Goal: Check status: Check status

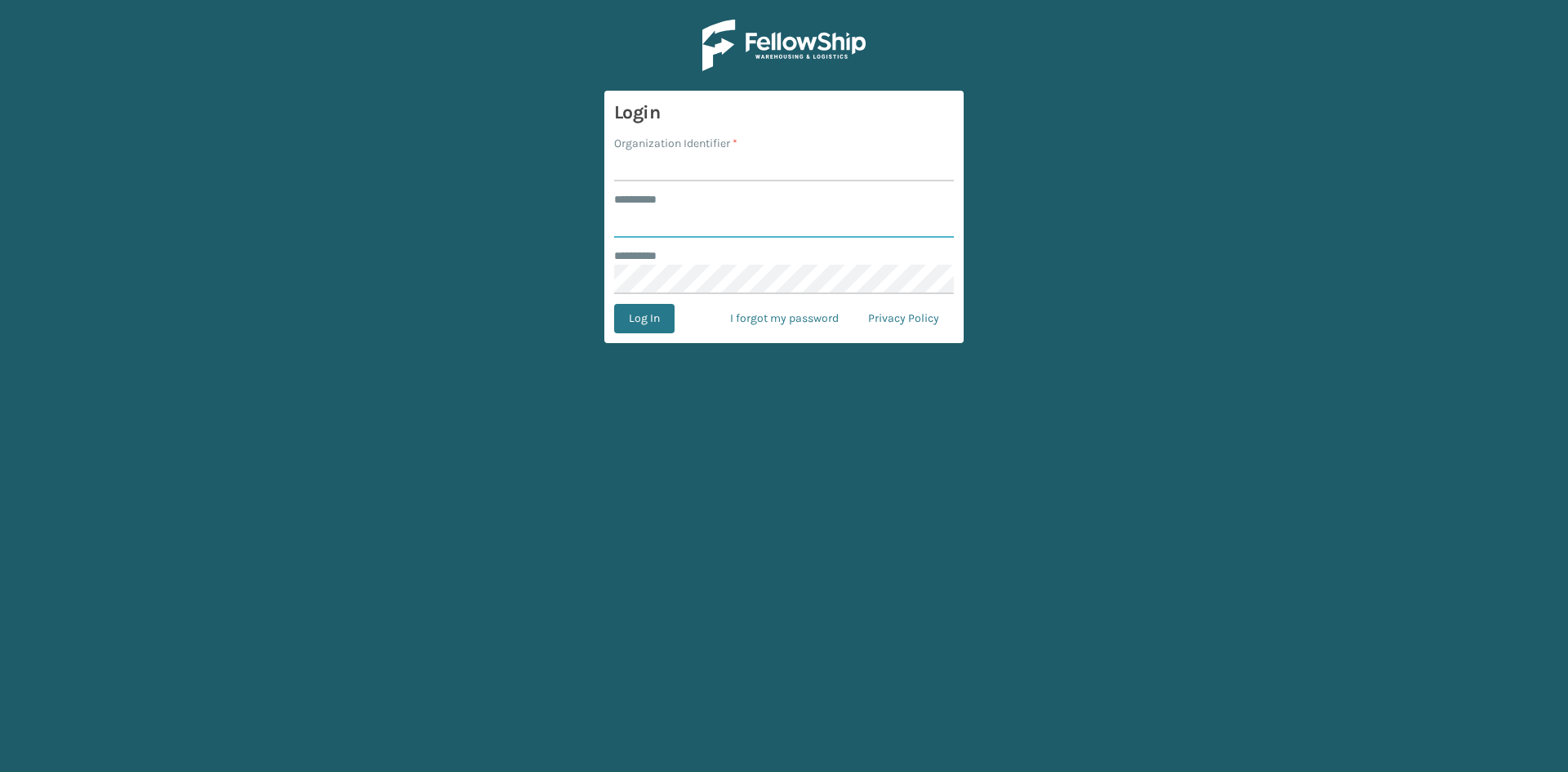
type input "****"
drag, startPoint x: 654, startPoint y: 158, endPoint x: 675, endPoint y: 170, distance: 24.2
click at [654, 158] on input "Organization Identifier *" at bounding box center [784, 166] width 340 height 29
type input "Foamtex"
click at [653, 323] on button "Log In" at bounding box center [645, 318] width 60 height 29
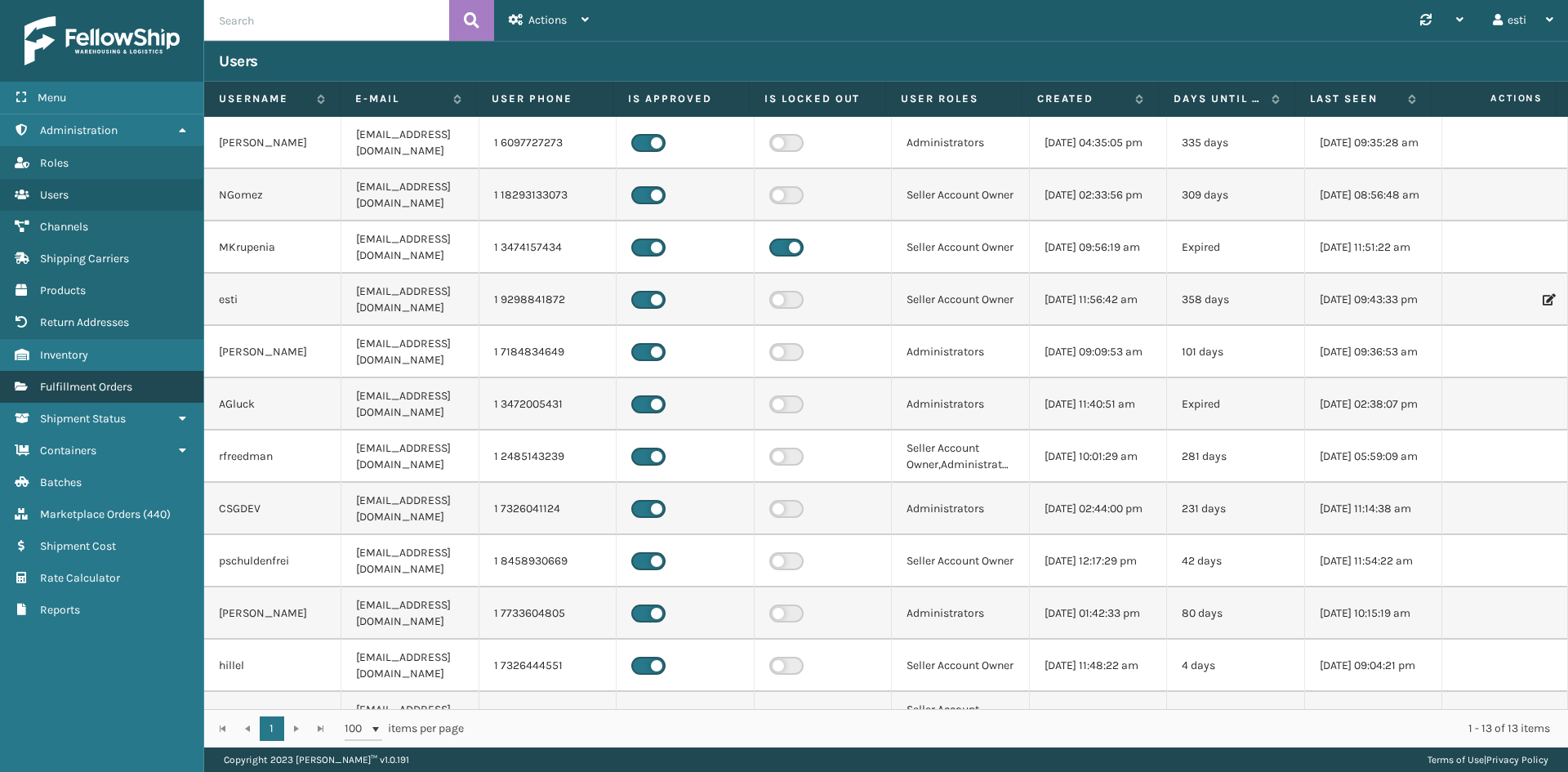
click at [121, 384] on span "Fulfillment Orders" at bounding box center [85, 386] width 92 height 14
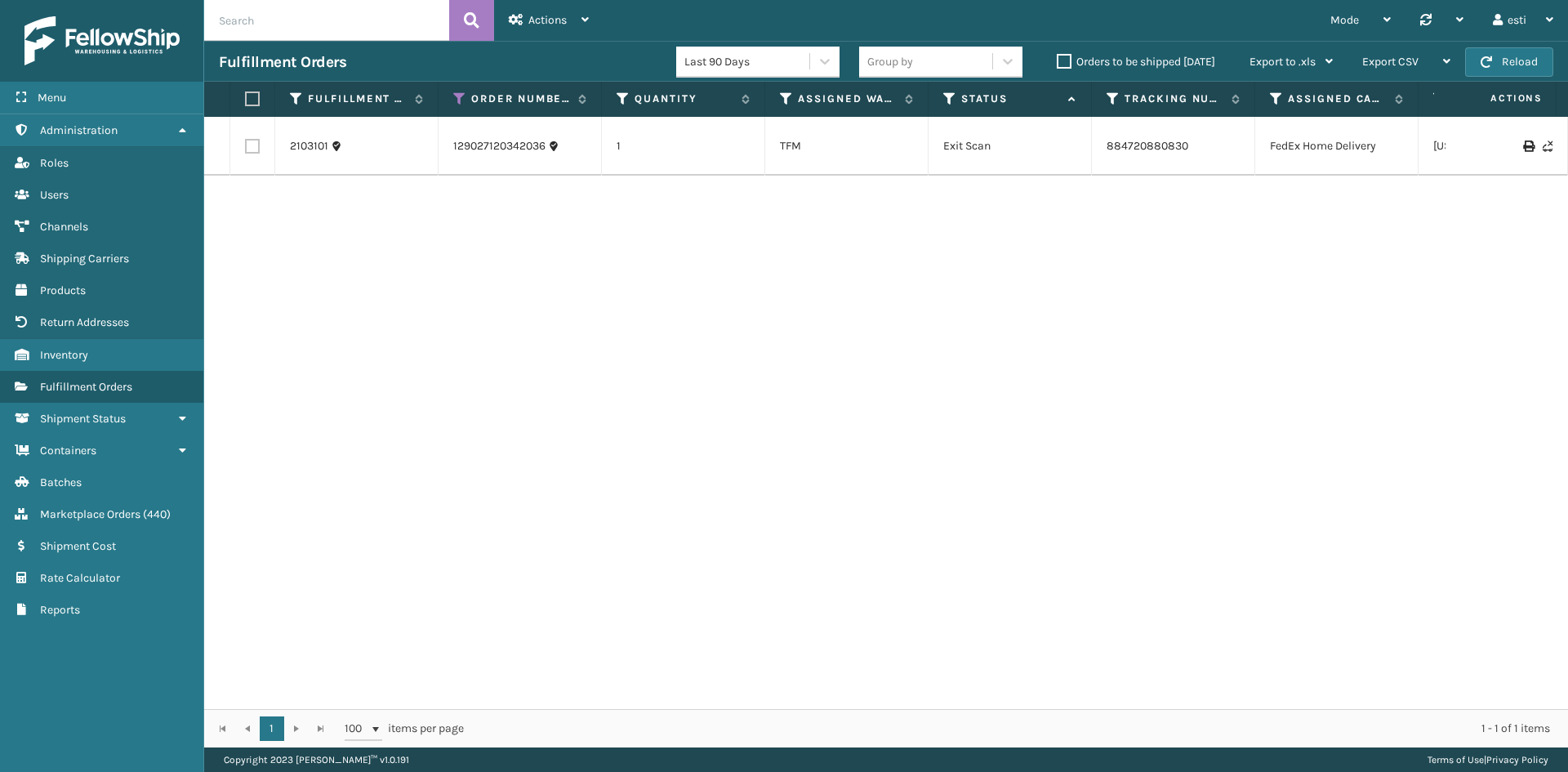
click at [1066, 63] on label "Orders to be shipped [DATE]" at bounding box center [1136, 62] width 158 height 14
click at [1058, 63] on input "Orders to be shipped [DATE]" at bounding box center [1057, 58] width 1 height 10
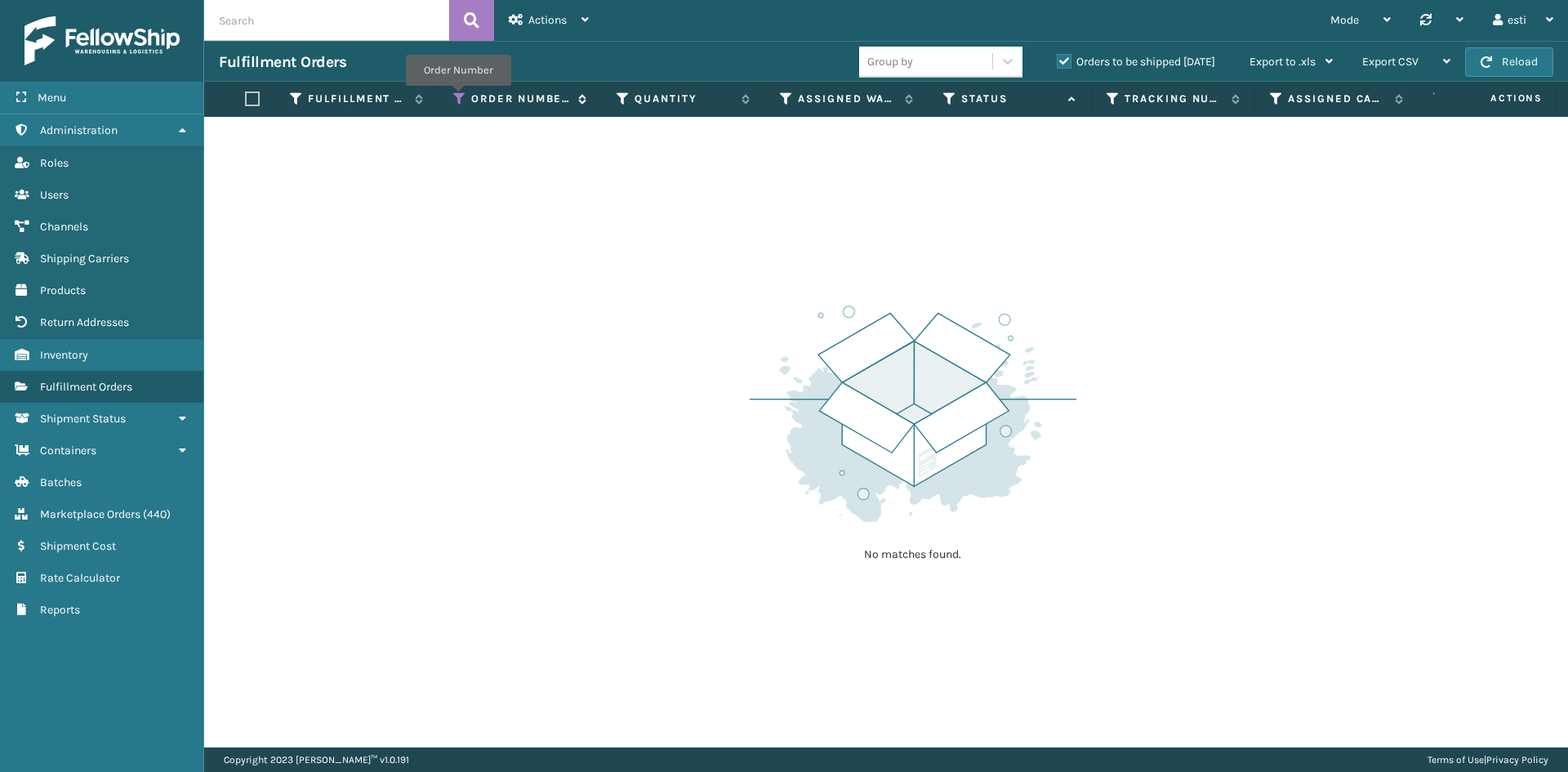
click at [456, 96] on icon at bounding box center [460, 98] width 13 height 15
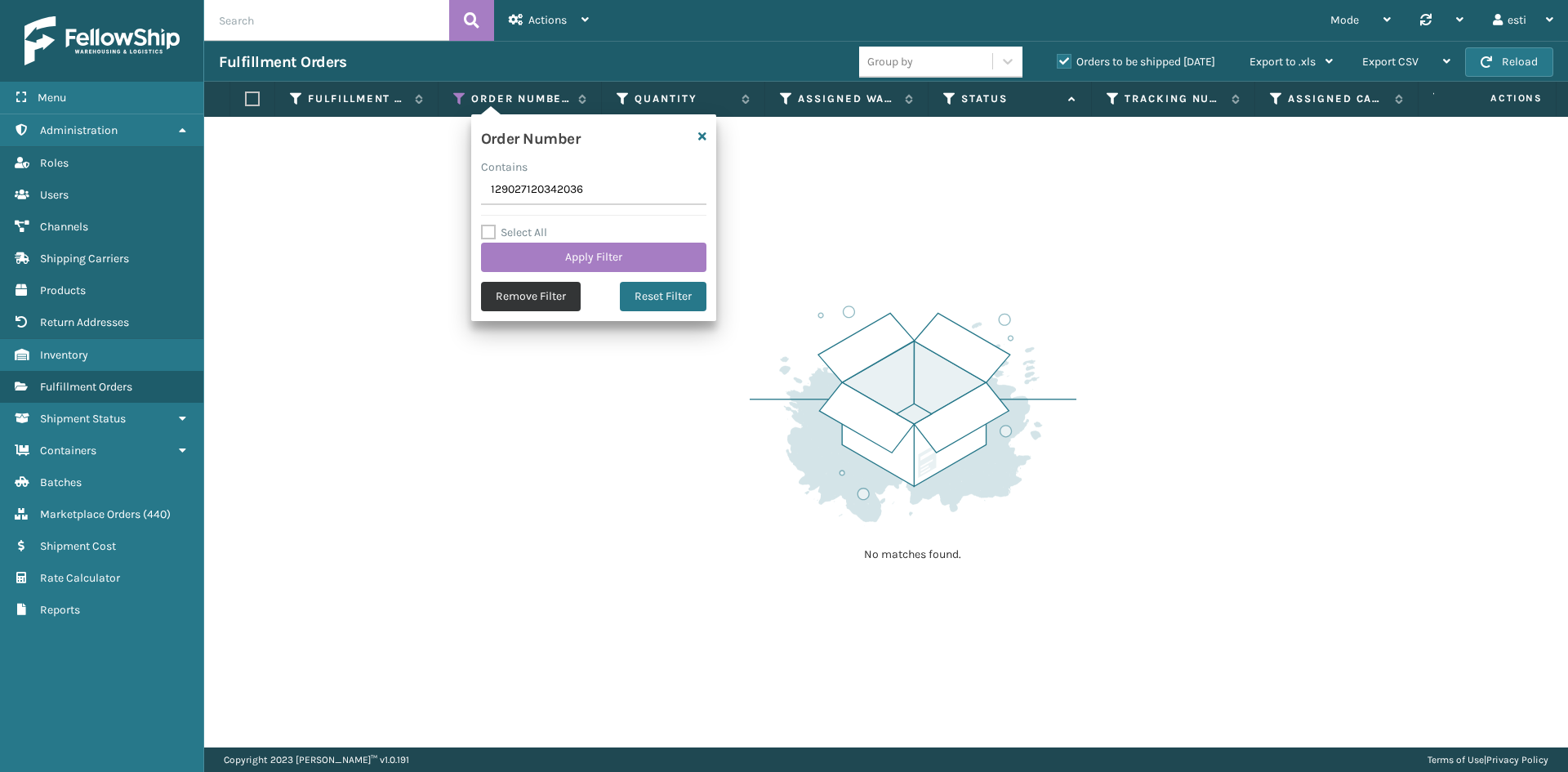
click at [500, 287] on button "Remove Filter" at bounding box center [531, 296] width 100 height 29
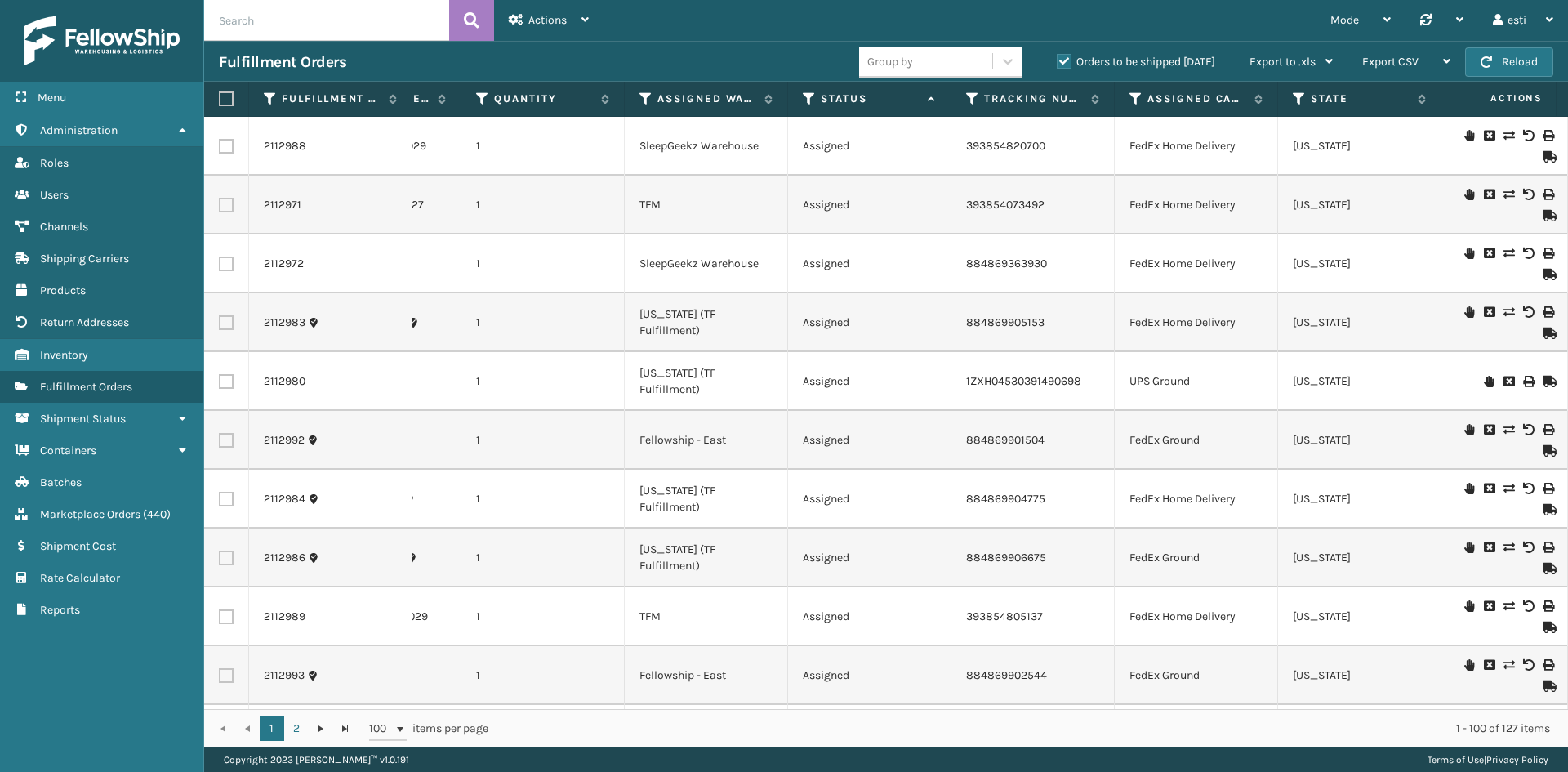
scroll to position [0, 184]
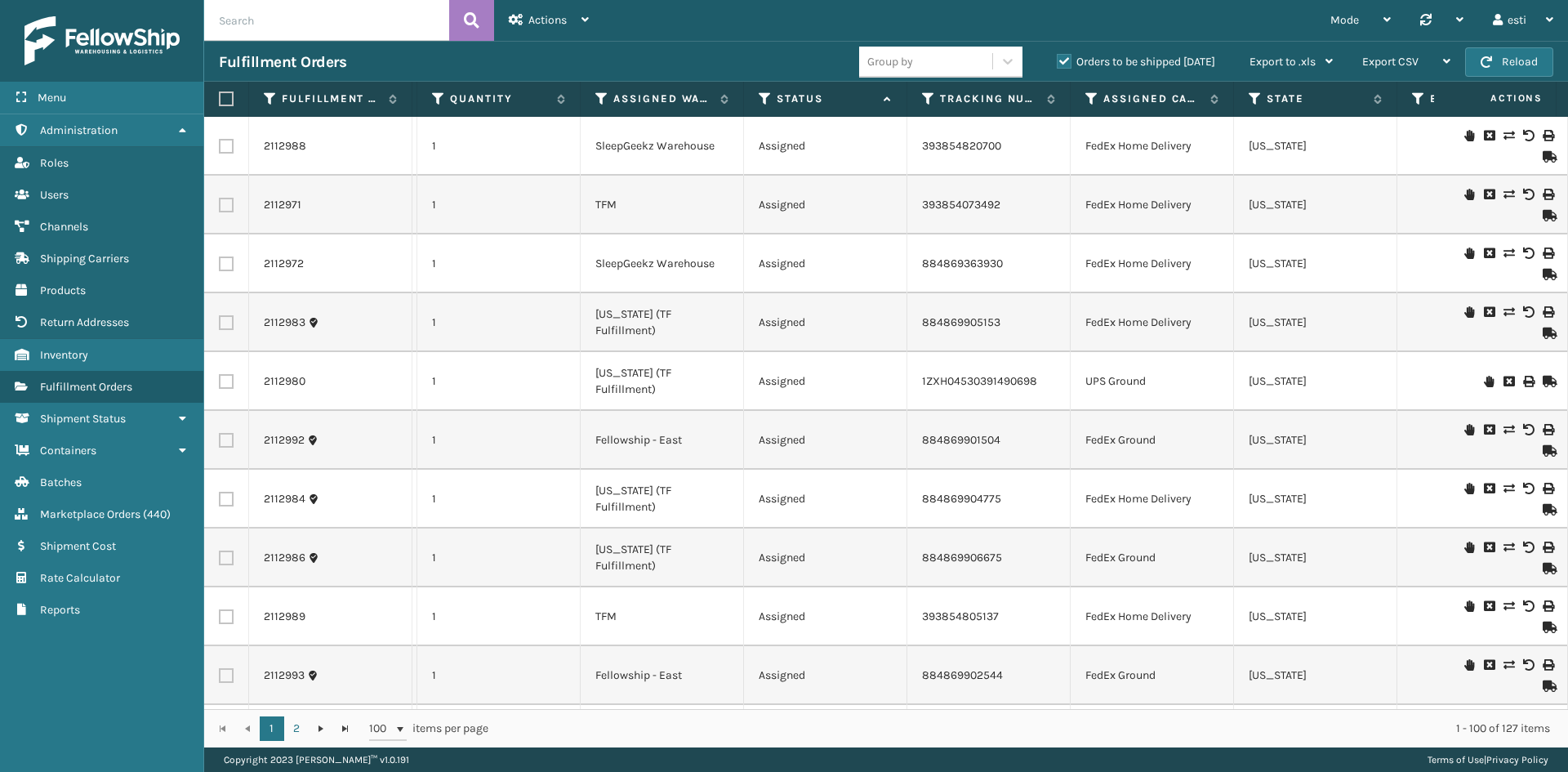
drag, startPoint x: 878, startPoint y: 710, endPoint x: 918, endPoint y: 709, distance: 40.0
click at [918, 709] on div "1 2 1 2 100 items per page 1 - 100 of 127 items" at bounding box center [886, 728] width 1364 height 39
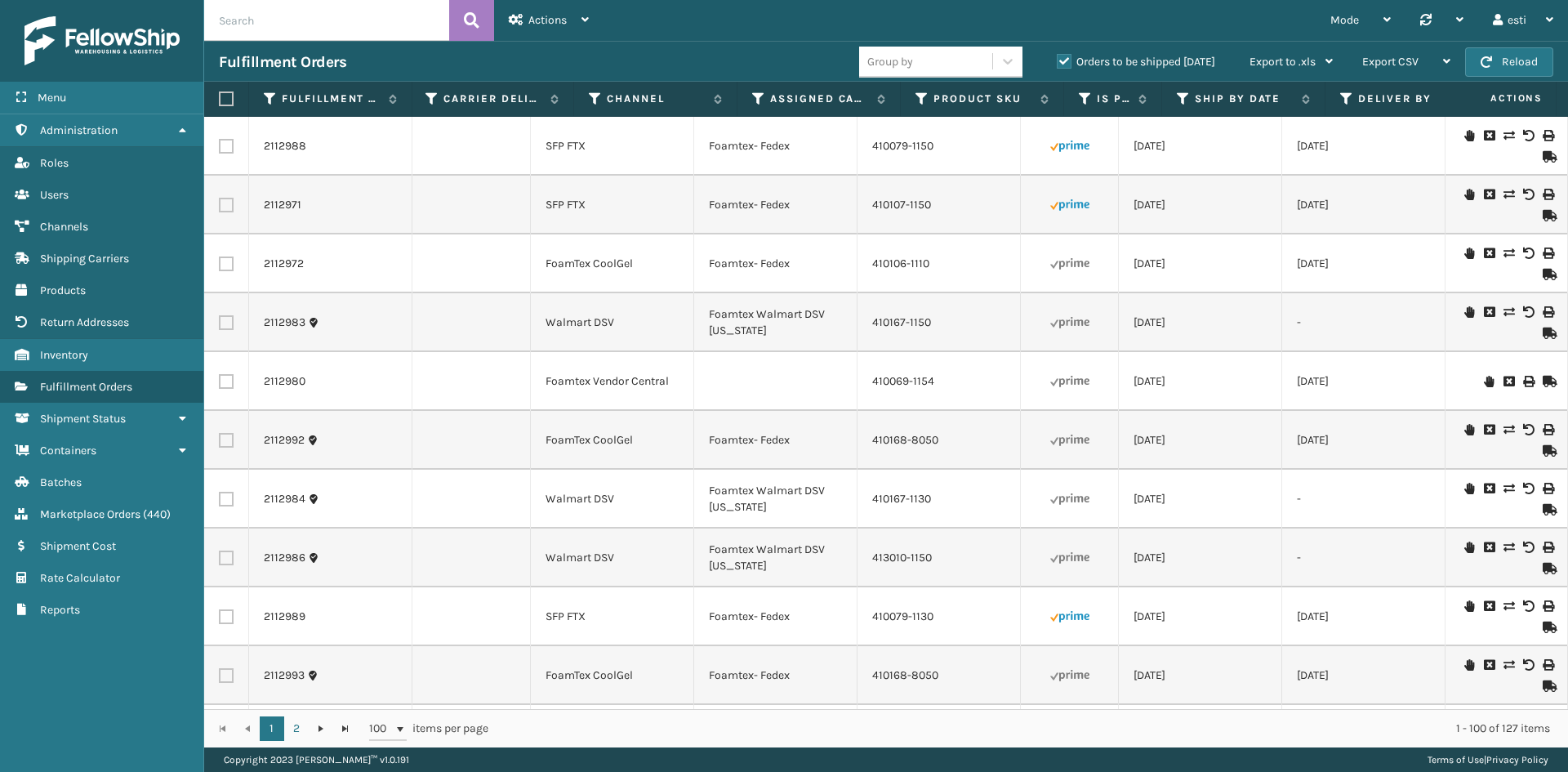
scroll to position [0, 1389]
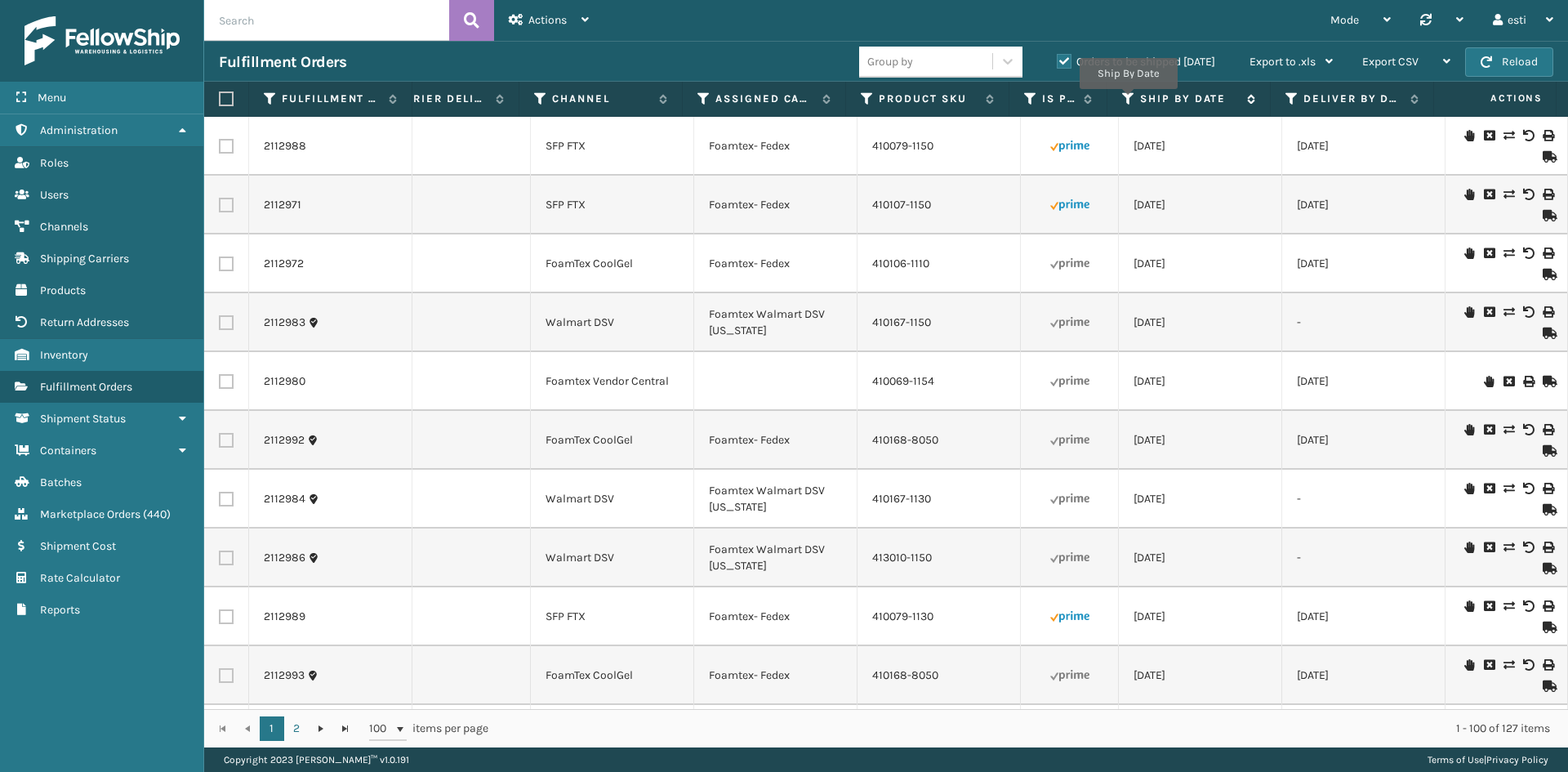
click at [1128, 99] on icon at bounding box center [1128, 98] width 13 height 15
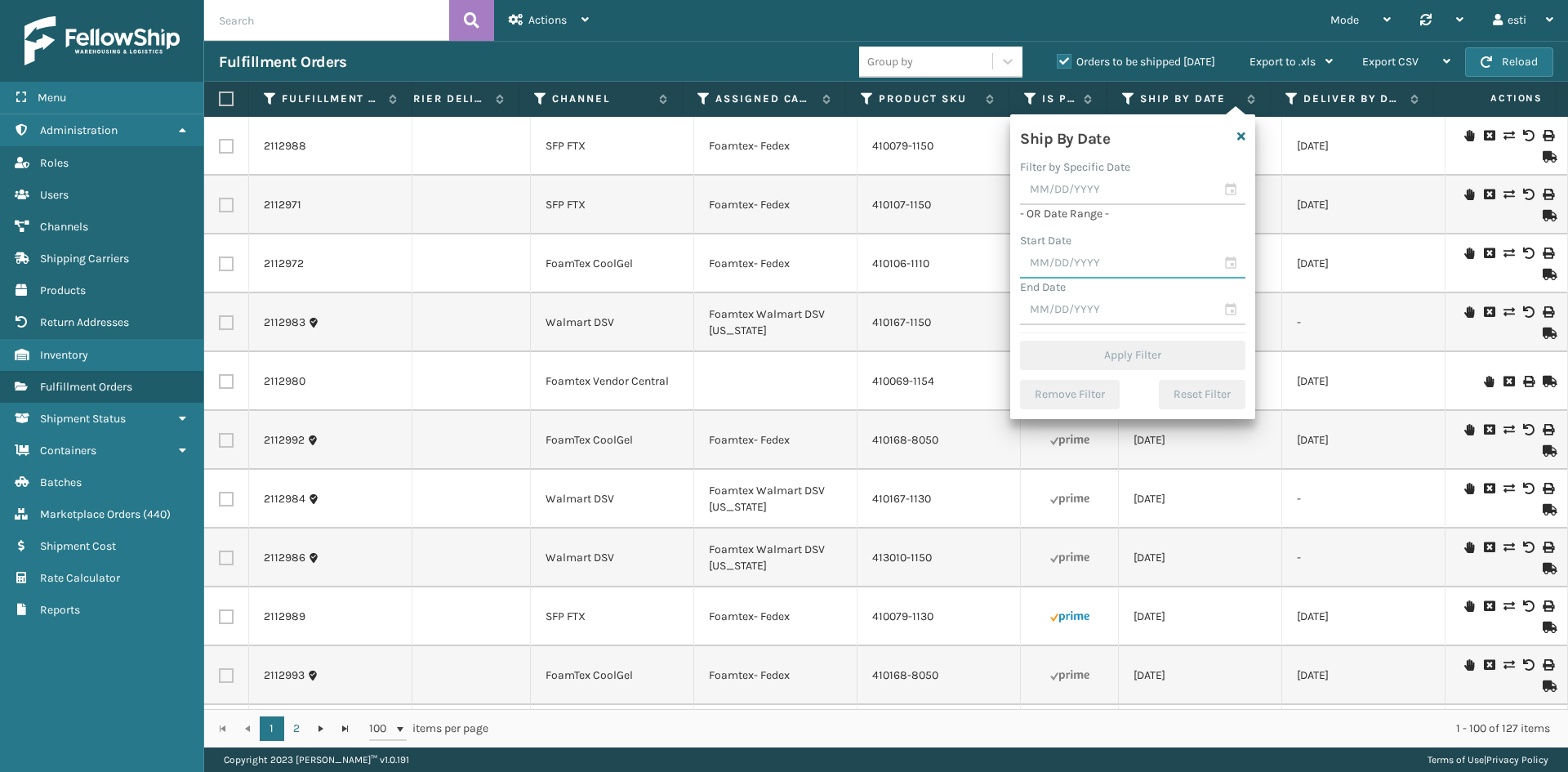
click at [1071, 257] on input "text" at bounding box center [1133, 263] width 225 height 29
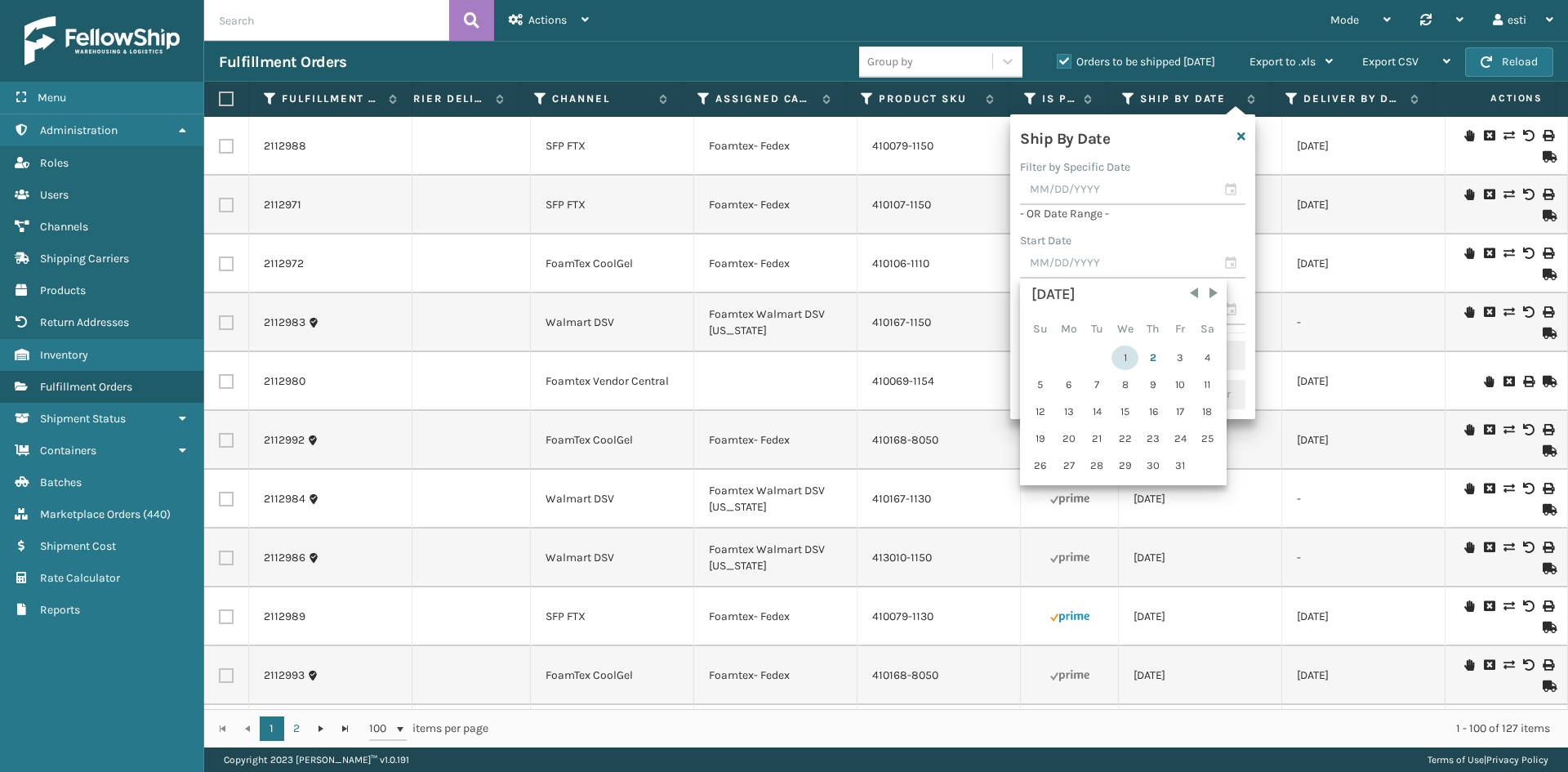
click at [1125, 351] on div "1" at bounding box center [1124, 357] width 27 height 24
type input "[DATE]"
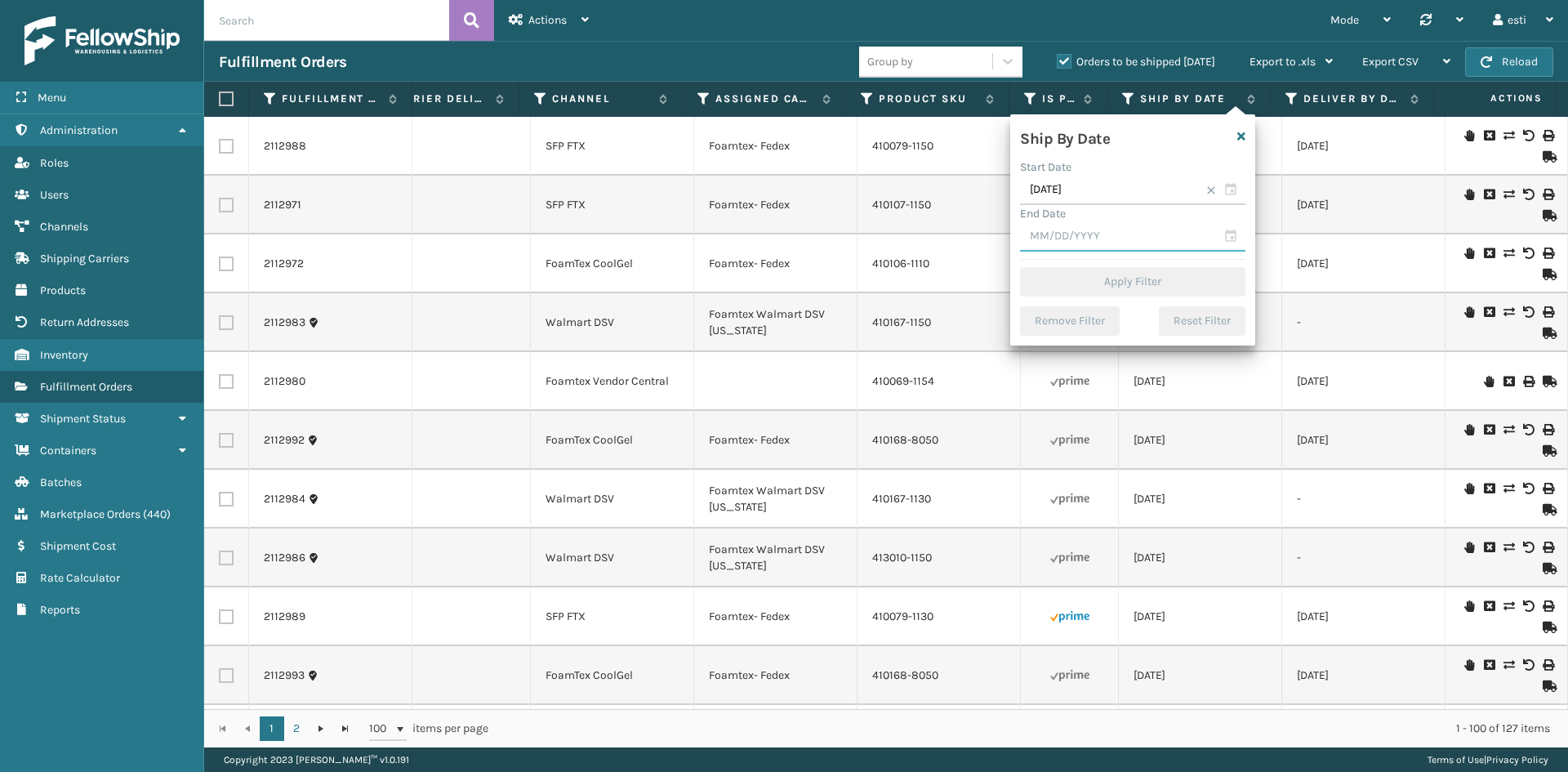
click at [1061, 235] on input "text" at bounding box center [1133, 237] width 225 height 29
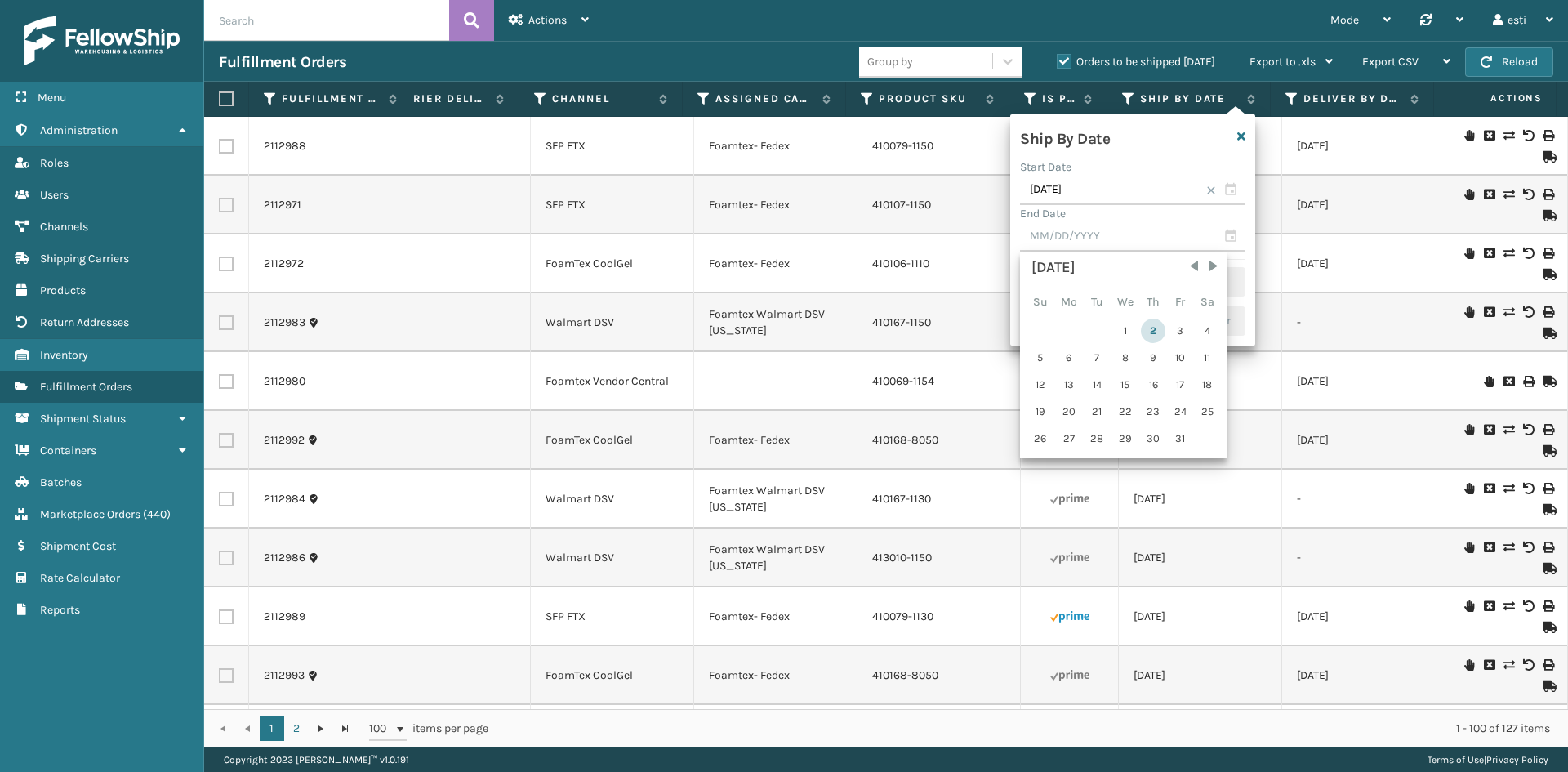
click at [1146, 329] on div "2" at bounding box center [1153, 330] width 24 height 24
type input "[DATE]"
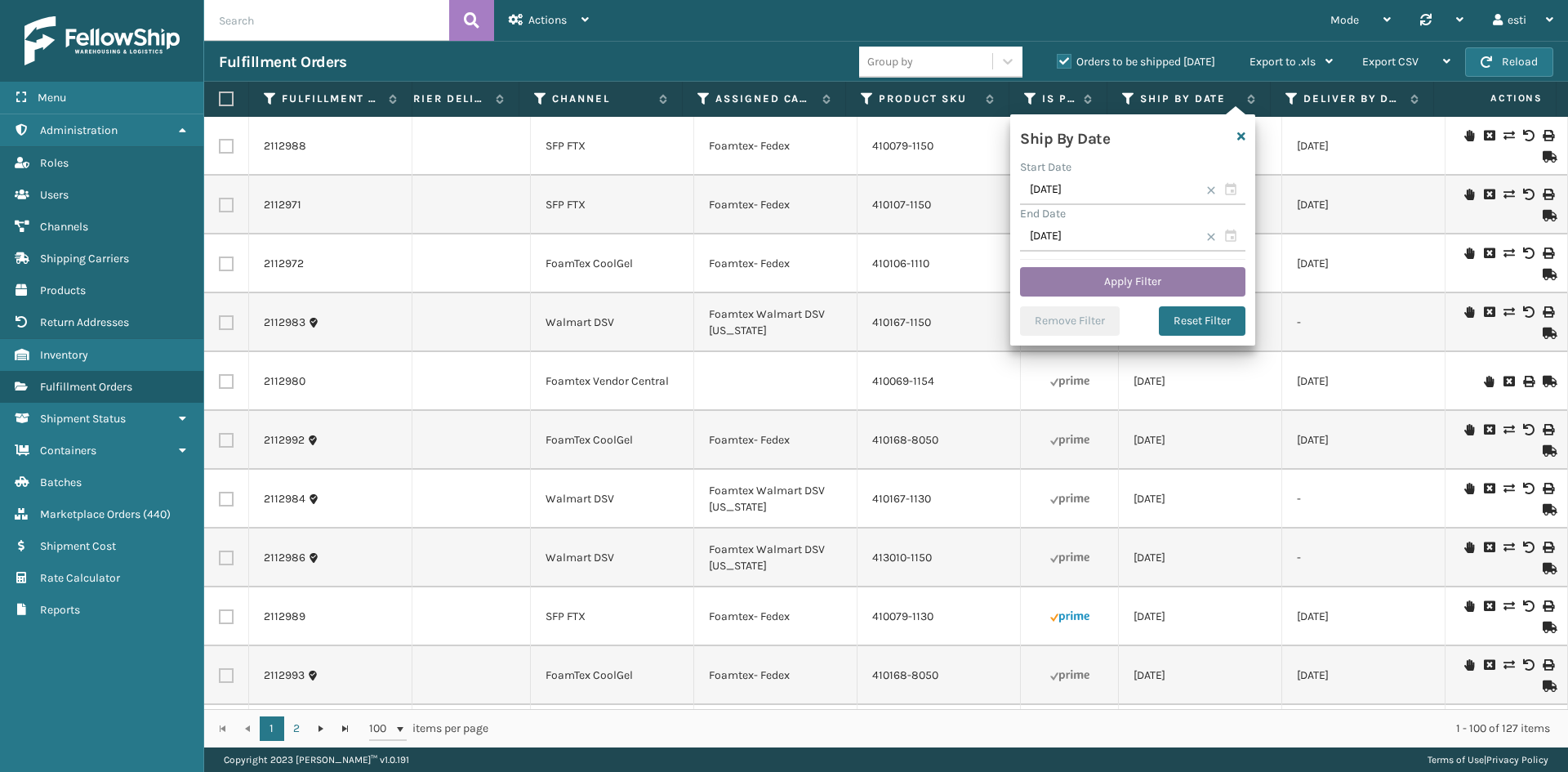
click at [1125, 269] on button "Apply Filter" at bounding box center [1133, 281] width 225 height 29
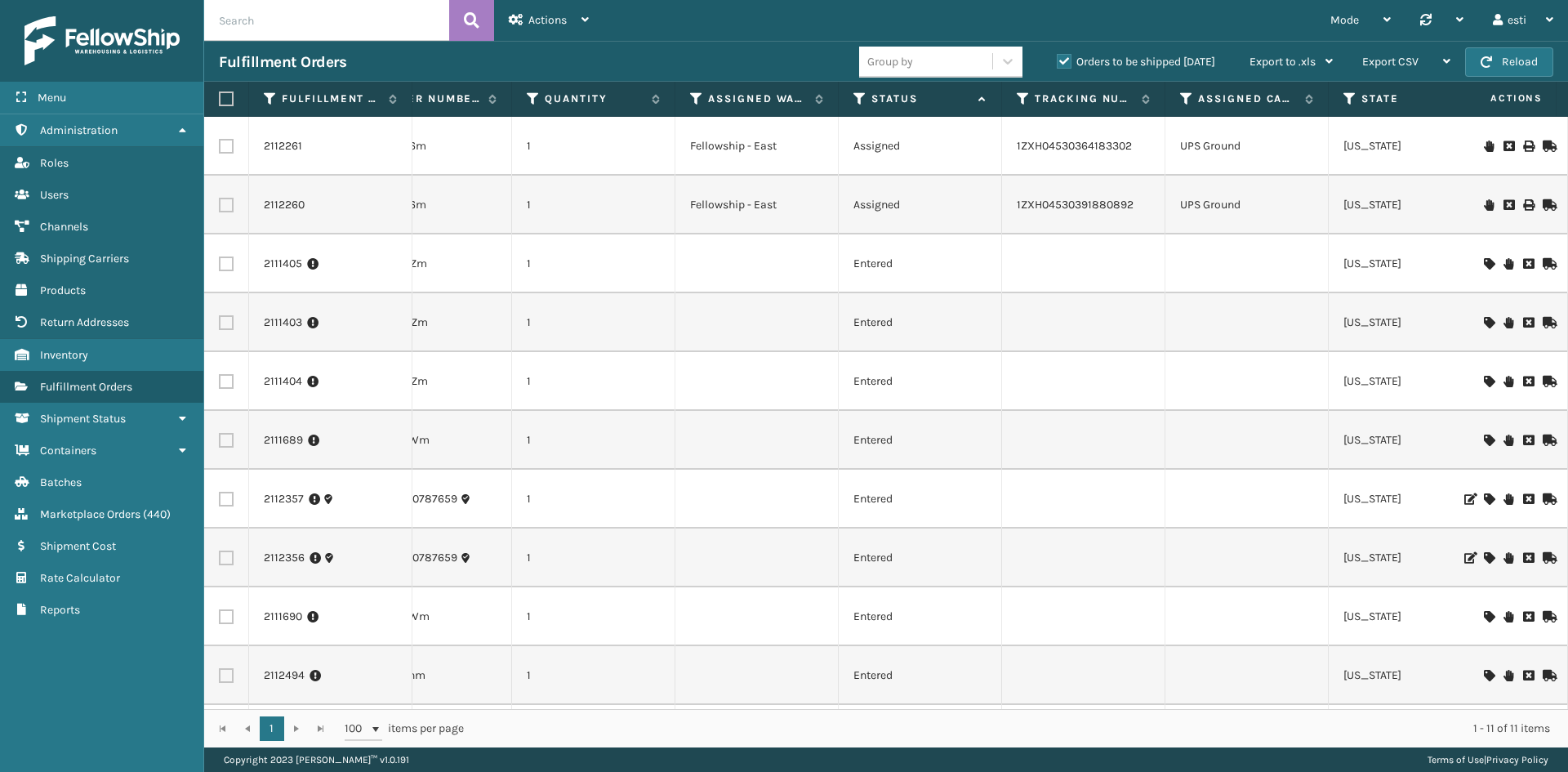
scroll to position [0, 168]
